Goal: Task Accomplishment & Management: Manage account settings

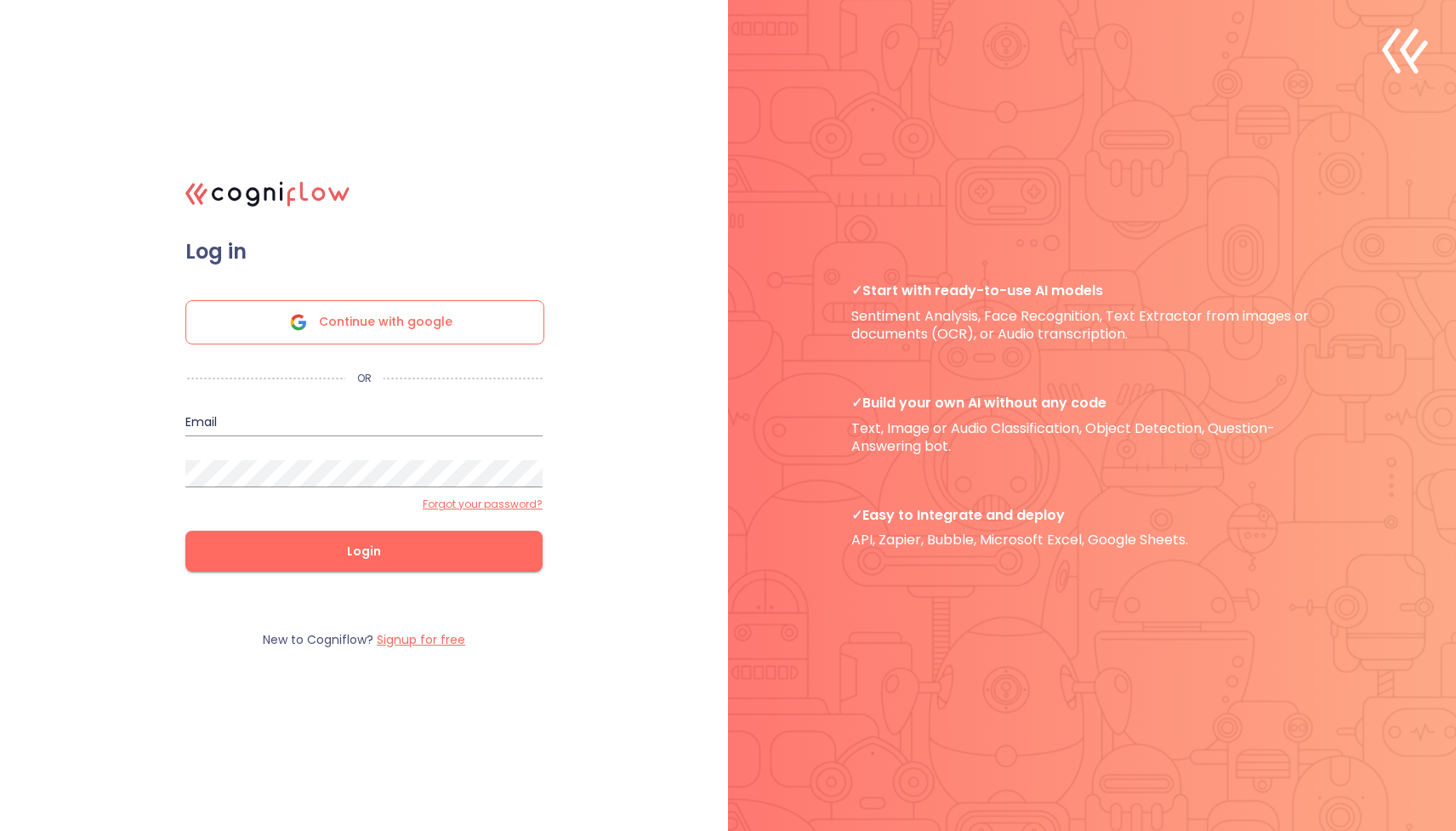
click at [404, 423] on input "email" at bounding box center [364, 423] width 357 height 27
type input "[EMAIL_ADDRESS][DOMAIN_NAME]"
click at [307, 537] on button "Login" at bounding box center [364, 551] width 357 height 41
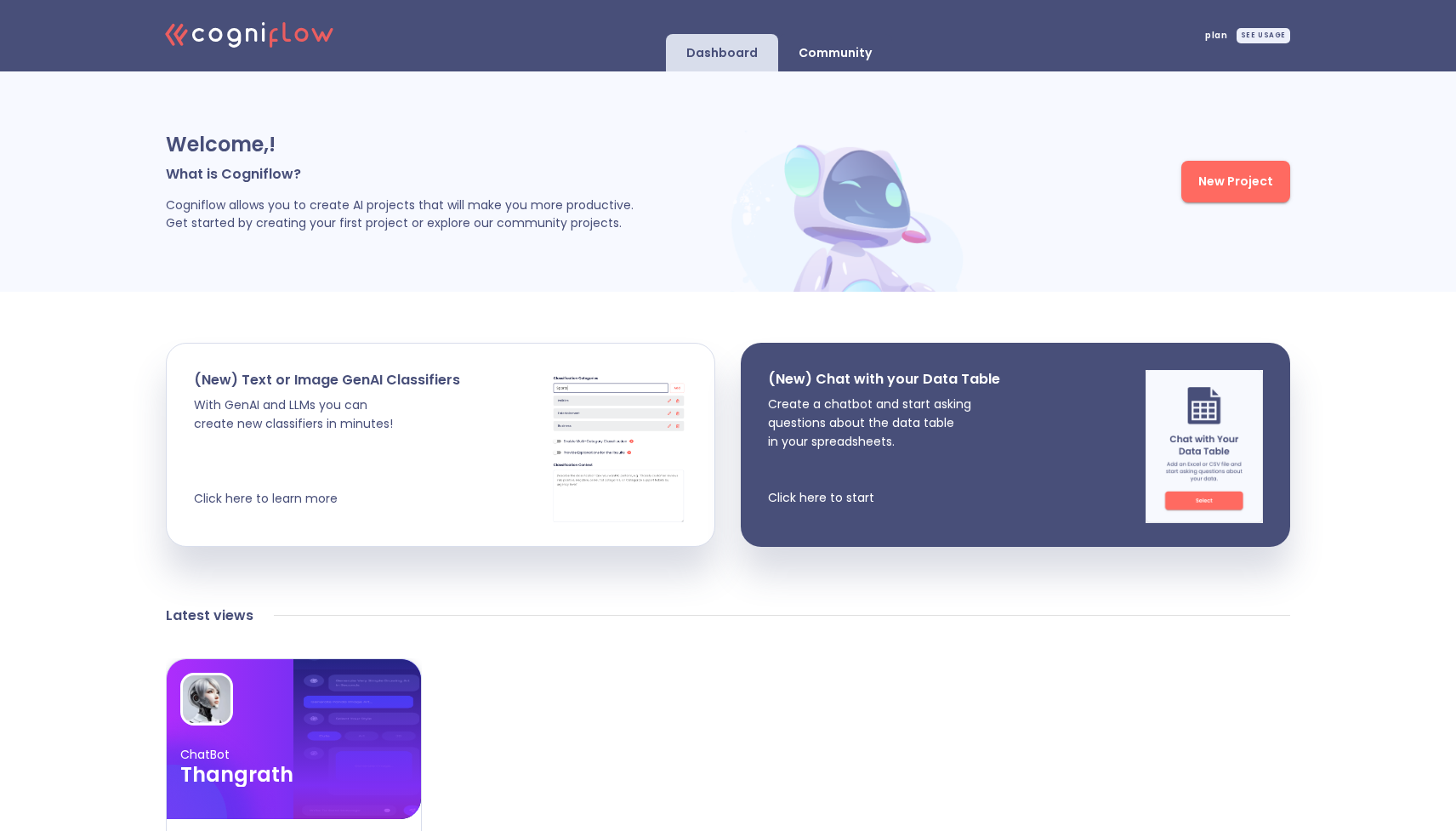
click at [1254, 42] on div "SEE USAGE" at bounding box center [1263, 36] width 54 height 15
click at [1227, 35] on span "plan" at bounding box center [1216, 36] width 22 height 8
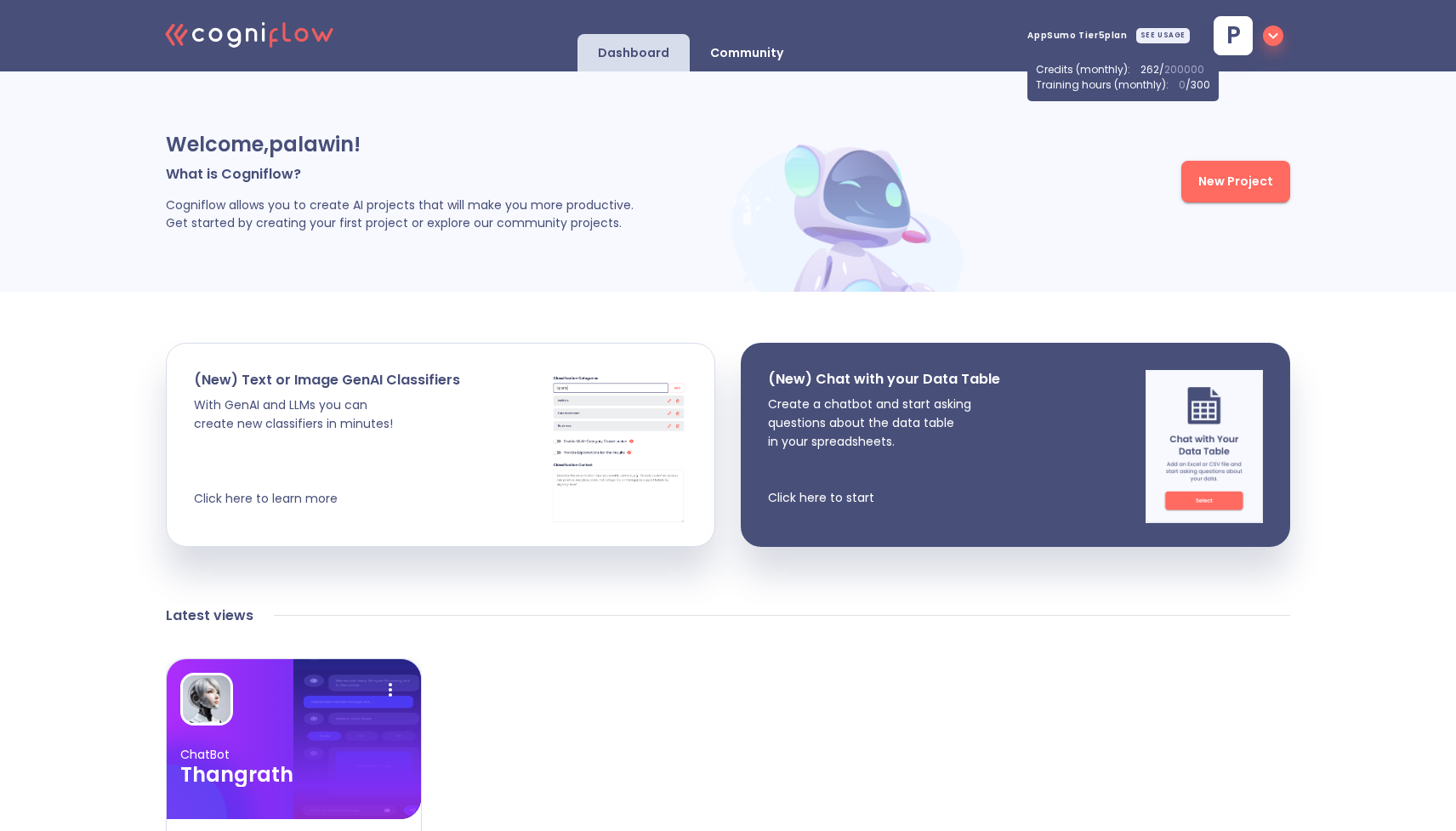
click at [301, 46] on icon ".cls-1{fill:#141624;}.cls-2{fill:#eb5e60;}.cls-3{fill:none;stroke:#eb5e60;strok…" at bounding box center [250, 33] width 187 height 52
click at [1277, 42] on icon "button" at bounding box center [1273, 36] width 20 height 20
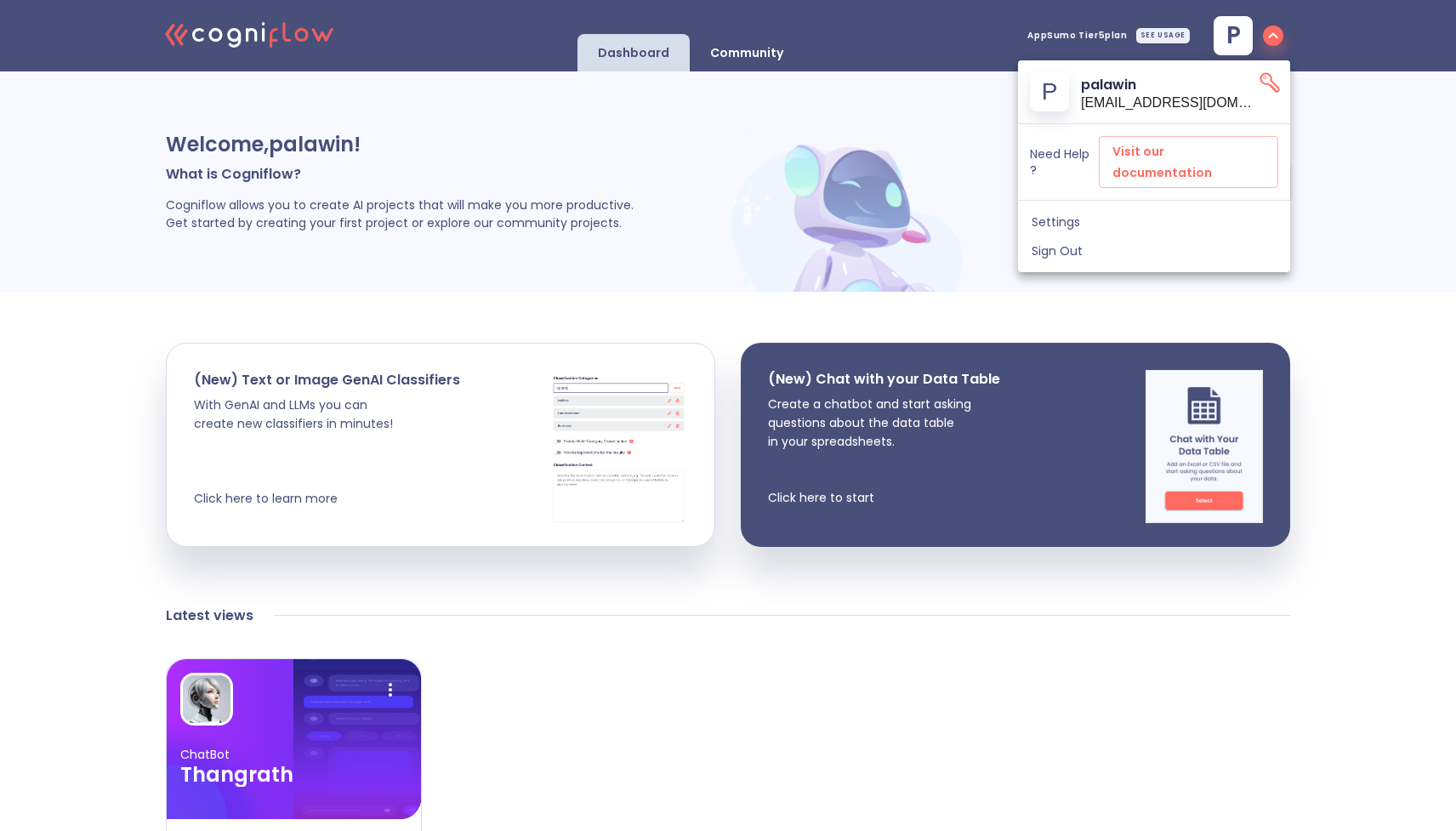
click at [1350, 168] on div at bounding box center [728, 416] width 1456 height 831
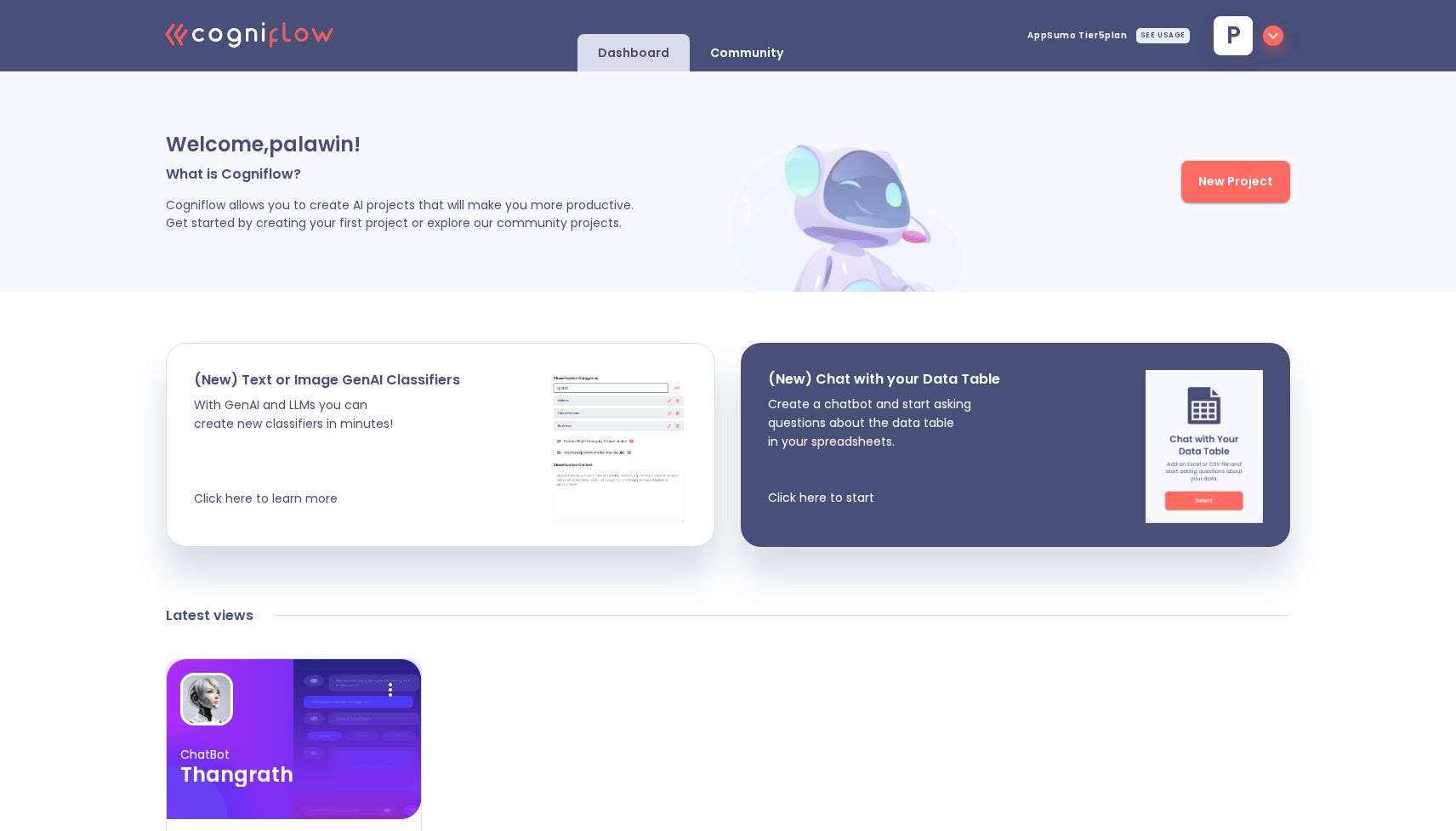
click at [271, 712] on div at bounding box center [293, 699] width 227 height 53
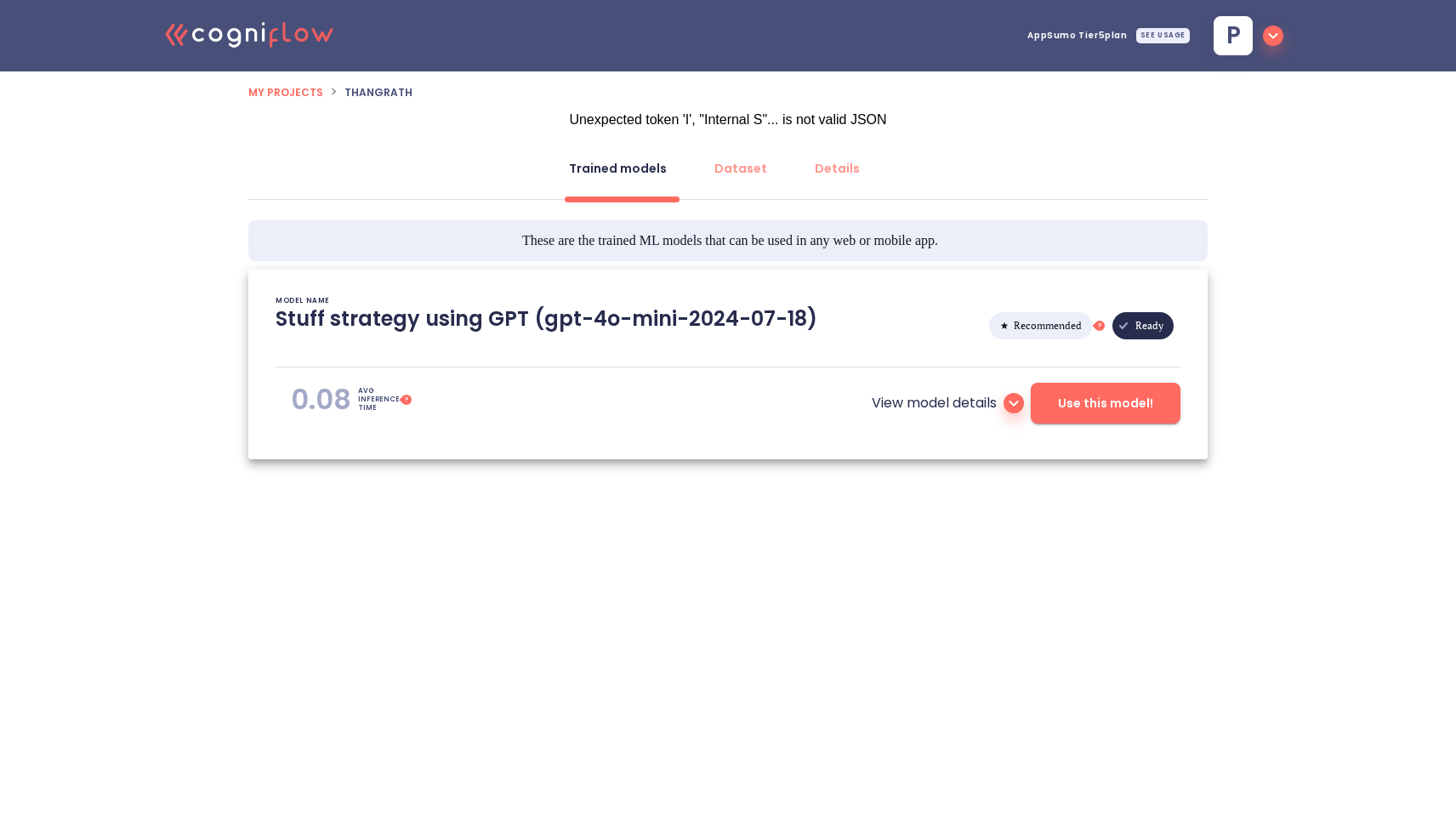
type textarea "[[DATE] 16:45:38]- Starting with download required files from shared storage [[…"
click at [1165, 37] on div "SEE USAGE" at bounding box center [1163, 36] width 54 height 15
click at [1263, 173] on div ".cls-1{fill:#141624;}.cls-2{fill:#eb5e60;}.cls-3{fill:none;stroke:#eb5e60;strok…" at bounding box center [728, 290] width 1456 height 580
click at [1171, 35] on div "SEE USAGE" at bounding box center [1163, 36] width 54 height 15
click at [1295, 166] on div ".cls-1{fill:#141624;}.cls-2{fill:#eb5e60;}.cls-3{fill:none;stroke:#eb5e60;strok…" at bounding box center [728, 290] width 1456 height 580
